Goal: Transaction & Acquisition: Purchase product/service

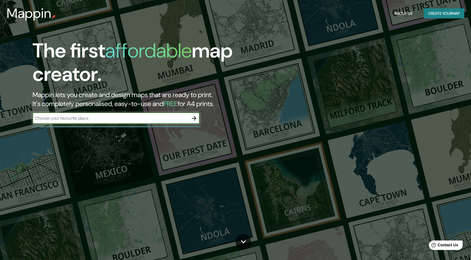
click at [441, 12] on button "Create your map" at bounding box center [444, 13] width 41 height 10
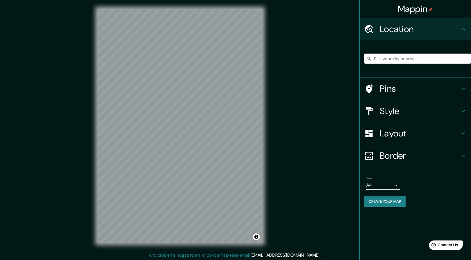
click at [403, 60] on input "Pick your city or area" at bounding box center [417, 58] width 107 height 10
drag, startPoint x: 439, startPoint y: 59, endPoint x: 372, endPoint y: 65, distance: 66.8
click at [372, 65] on div "[GEOGRAPHIC_DATA], [GEOGRAPHIC_DATA], [GEOGRAPHIC_DATA]" at bounding box center [417, 59] width 107 height 28
click at [376, 62] on input "[GEOGRAPHIC_DATA], [GEOGRAPHIC_DATA], [GEOGRAPHIC_DATA]" at bounding box center [417, 58] width 107 height 10
click at [374, 59] on input "[GEOGRAPHIC_DATA], [GEOGRAPHIC_DATA], [GEOGRAPHIC_DATA]" at bounding box center [417, 58] width 107 height 10
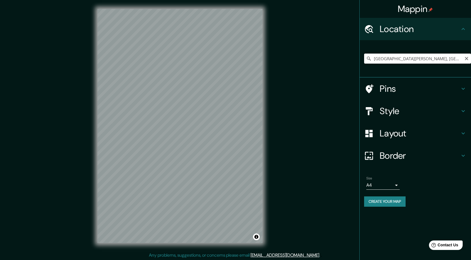
click at [408, 58] on input "[GEOGRAPHIC_DATA][PERSON_NAME], [GEOGRAPHIC_DATA]" at bounding box center [417, 58] width 107 height 10
type input "[STREET_ADDRESS][PERSON_NAME]"
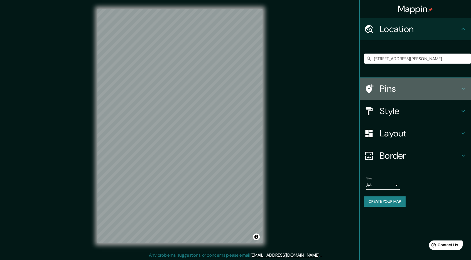
click at [462, 90] on icon at bounding box center [463, 88] width 7 height 7
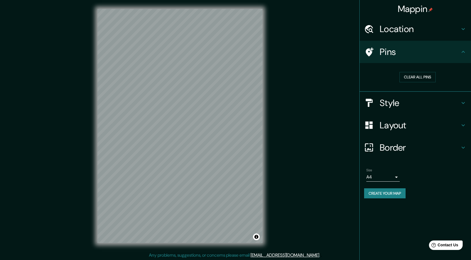
click at [425, 104] on h4 "Style" at bounding box center [420, 102] width 80 height 11
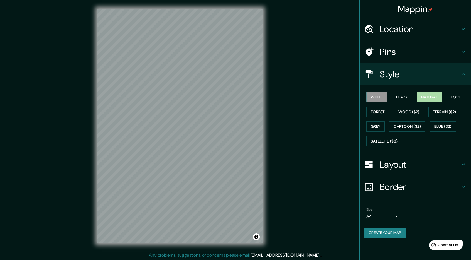
click at [429, 94] on button "Natural" at bounding box center [430, 97] width 26 height 10
click at [452, 97] on button "Love" at bounding box center [456, 97] width 18 height 10
click at [376, 97] on button "White" at bounding box center [377, 97] width 21 height 10
click at [401, 97] on button "Black" at bounding box center [402, 97] width 21 height 10
click at [376, 94] on button "White" at bounding box center [377, 97] width 21 height 10
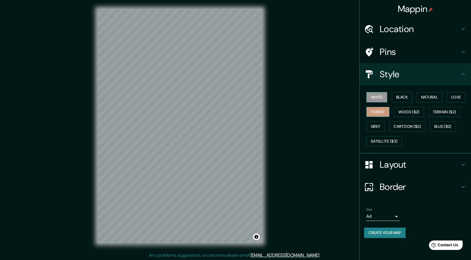
click at [376, 114] on button "Forest" at bounding box center [378, 112] width 23 height 10
click at [403, 166] on h4 "Layout" at bounding box center [420, 164] width 80 height 11
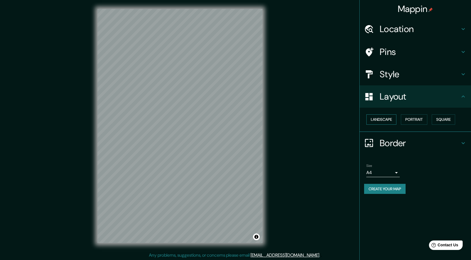
click at [388, 117] on button "Landscape" at bounding box center [382, 119] width 30 height 10
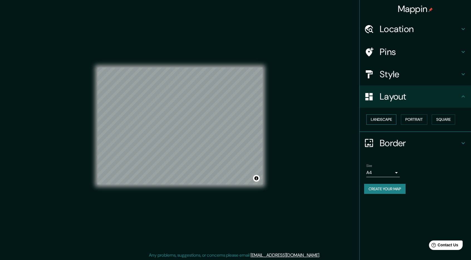
click at [388, 117] on button "Landscape" at bounding box center [382, 119] width 30 height 10
click at [415, 119] on button "Portrait" at bounding box center [414, 119] width 26 height 10
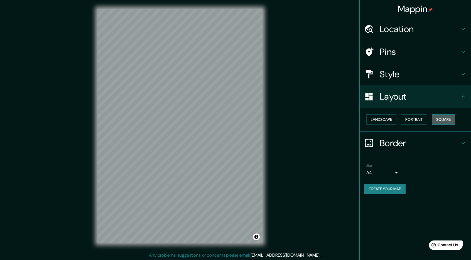
click at [451, 119] on button "Square" at bounding box center [443, 119] width 23 height 10
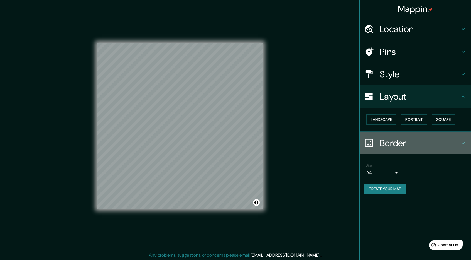
click at [394, 140] on h4 "Border" at bounding box center [420, 142] width 80 height 11
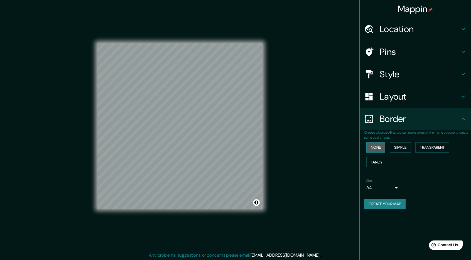
click at [381, 147] on button "None" at bounding box center [376, 147] width 19 height 10
click at [411, 145] on button "Simple" at bounding box center [400, 147] width 21 height 10
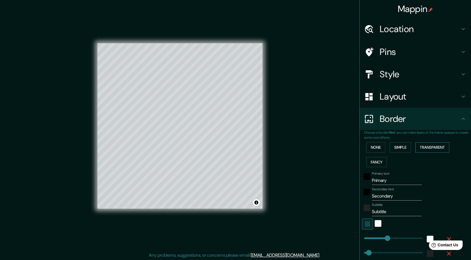
click at [423, 145] on button "Transparent" at bounding box center [433, 147] width 34 height 10
click at [370, 147] on button "None" at bounding box center [376, 147] width 19 height 10
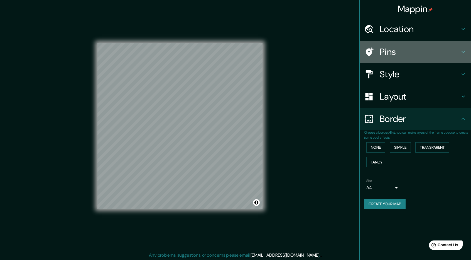
click at [397, 46] on h4 "Pins" at bounding box center [420, 51] width 80 height 11
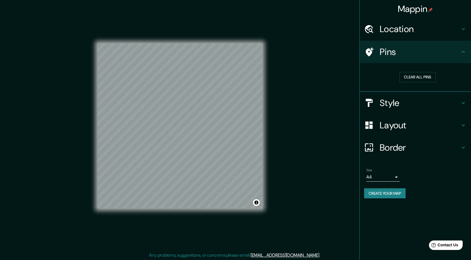
click at [364, 52] on div "Pins" at bounding box center [415, 52] width 111 height 22
click at [413, 73] on button "Clear all pins" at bounding box center [418, 77] width 36 height 10
click at [381, 51] on h4 "Pins" at bounding box center [420, 51] width 80 height 11
click at [404, 30] on h4 "Location" at bounding box center [420, 28] width 80 height 11
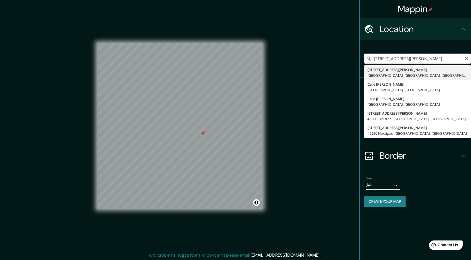
click at [400, 56] on input "[STREET_ADDRESS][PERSON_NAME]" at bounding box center [417, 58] width 107 height 10
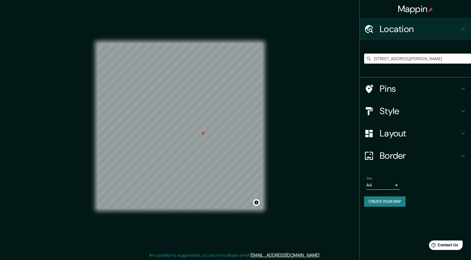
click at [304, 146] on div "Mappin Location [STREET_ADDRESS][GEOGRAPHIC_DATA][PERSON_NAME][PERSON_NAME][PER…" at bounding box center [235, 130] width 471 height 260
click at [376, 198] on button "Create your map" at bounding box center [385, 201] width 42 height 10
click at [392, 199] on button "Create your map" at bounding box center [385, 201] width 42 height 10
